Goal: Find contact information: Find contact information

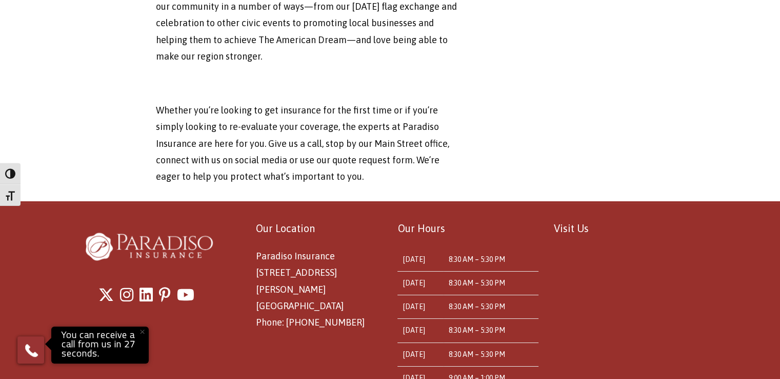
scroll to position [3547, 0]
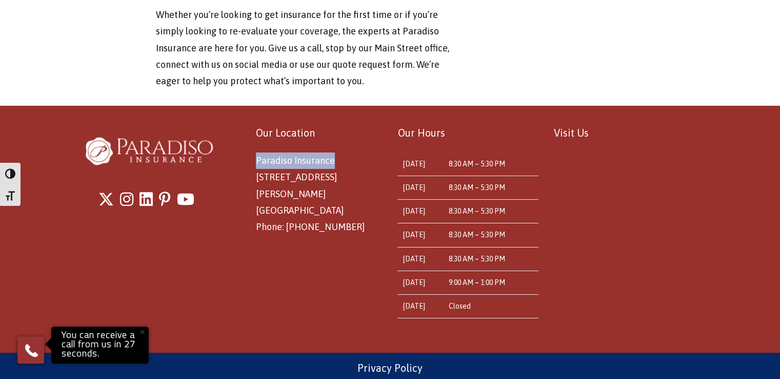
drag, startPoint x: 256, startPoint y: 155, endPoint x: 336, endPoint y: 154, distance: 80.0
click at [336, 154] on p "Paradiso Insurance 8 East Main St Stafford Springs, CT 06076 Phone: 860-684-5270" at bounding box center [319, 193] width 127 height 83
copy span "Paradiso Insurance"
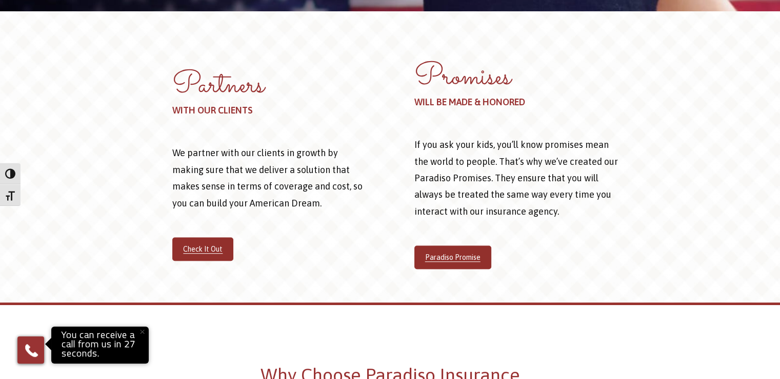
scroll to position [0, 0]
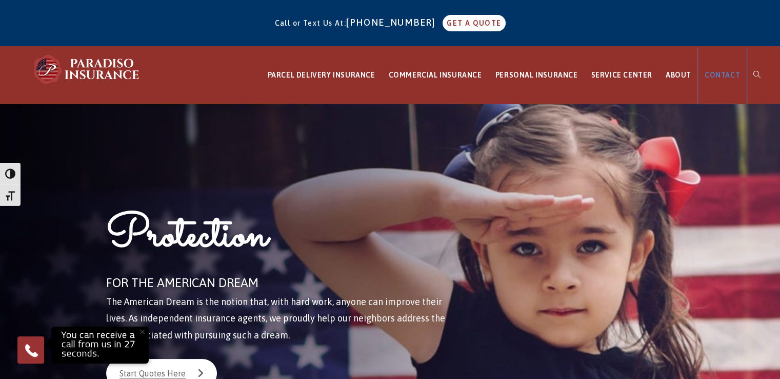
click at [716, 72] on span "CONTACT" at bounding box center [722, 75] width 35 height 8
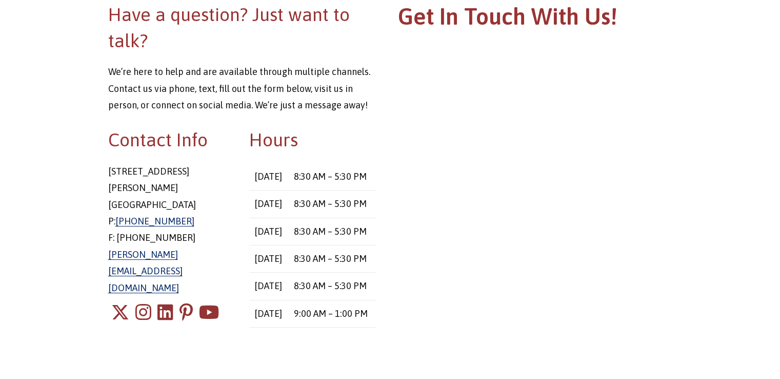
scroll to position [257, 0]
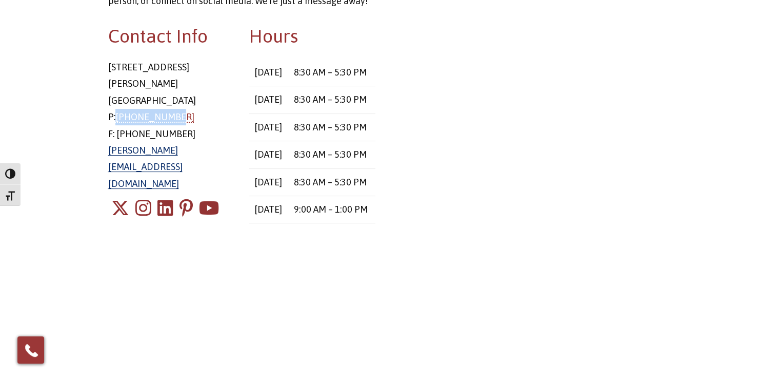
drag, startPoint x: 179, startPoint y: 102, endPoint x: 118, endPoint y: 103, distance: 61.0
click at [118, 103] on p "8 East Main Street Stafford Springs, CT 06076 P: 860-684-5270 F: 860-851-9564 c…" at bounding box center [171, 125] width 126 height 133
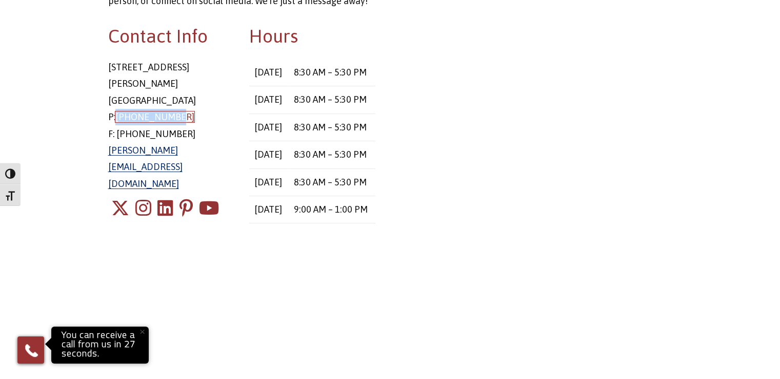
copy link "[PHONE_NUMBER]"
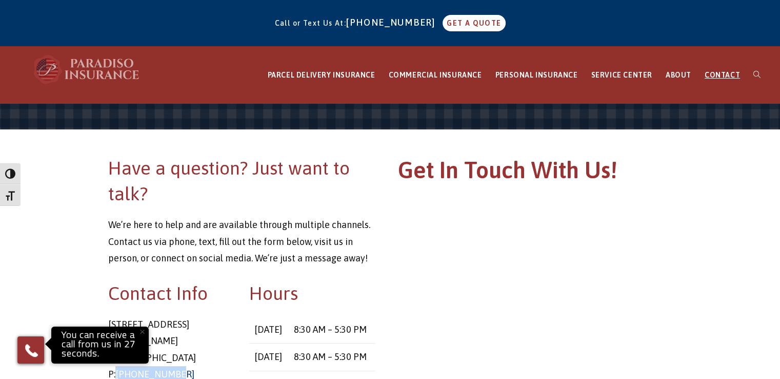
click at [125, 74] on img at bounding box center [87, 69] width 113 height 31
